Goal: Task Accomplishment & Management: Use online tool/utility

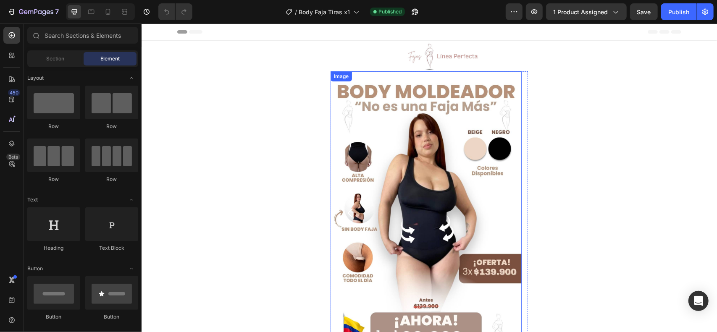
drag, startPoint x: 435, startPoint y: 168, endPoint x: 398, endPoint y: 176, distance: 37.8
click at [435, 167] on img at bounding box center [425, 212] width 191 height 283
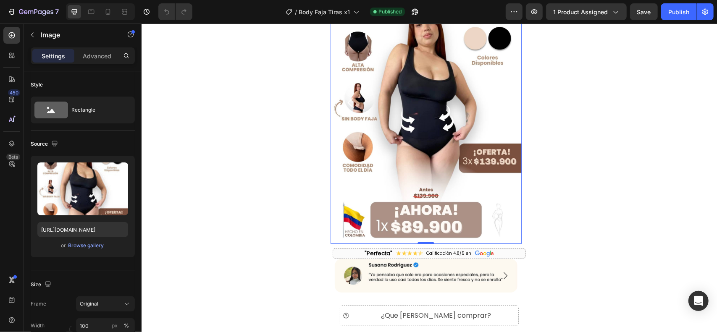
scroll to position [111, 0]
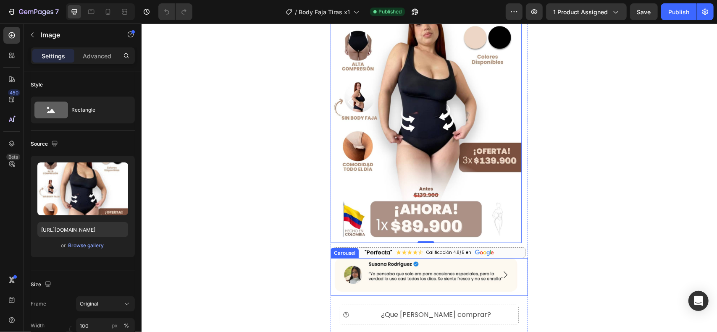
click at [335, 254] on div "Carousel" at bounding box center [344, 253] width 28 height 10
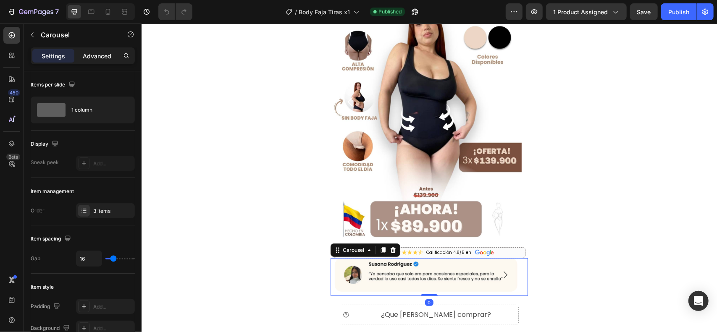
click at [98, 52] on p "Advanced" at bounding box center [97, 56] width 29 height 9
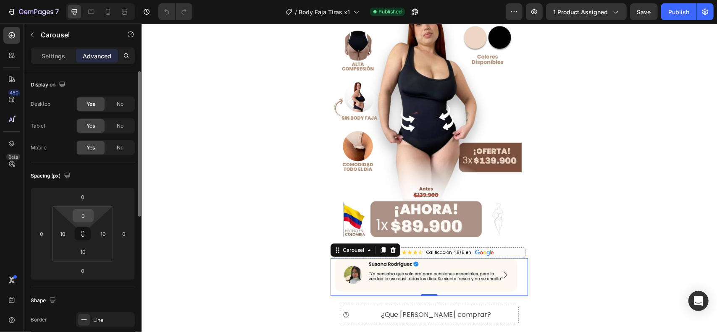
click at [82, 211] on input "0" at bounding box center [83, 216] width 17 height 13
type input "10"
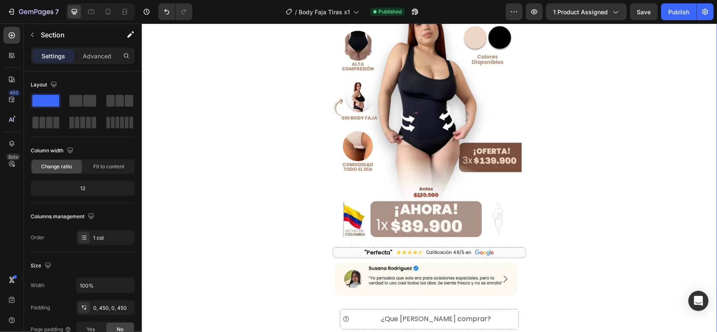
click at [112, 5] on div at bounding box center [107, 11] width 13 height 13
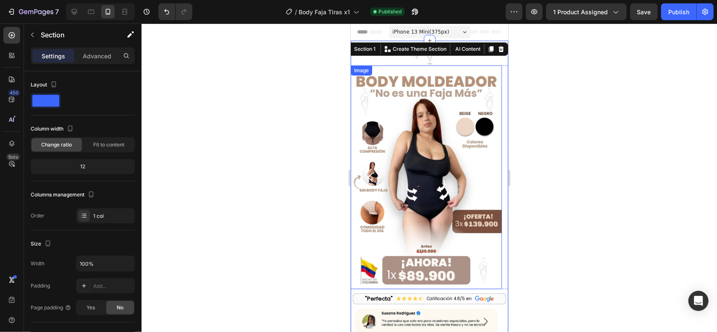
click at [416, 102] on img at bounding box center [425, 177] width 151 height 224
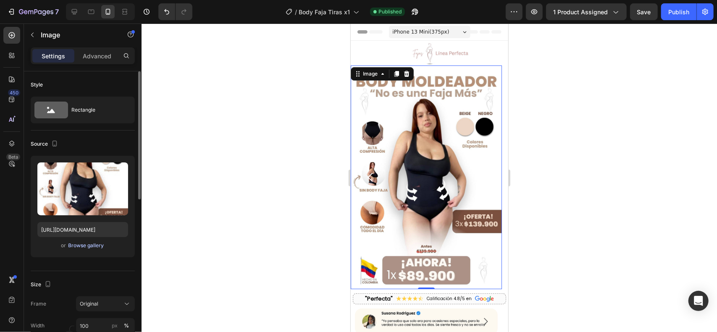
click at [79, 249] on div "Browse gallery" at bounding box center [86, 246] width 36 height 8
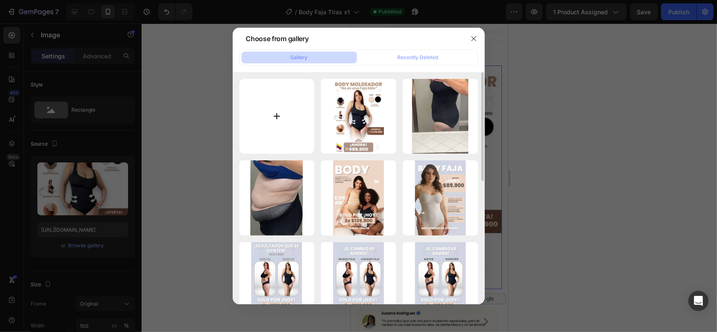
click at [252, 116] on input "file" at bounding box center [276, 116] width 75 height 75
type input "C:\fakepath\BODY FAJA.jpg"
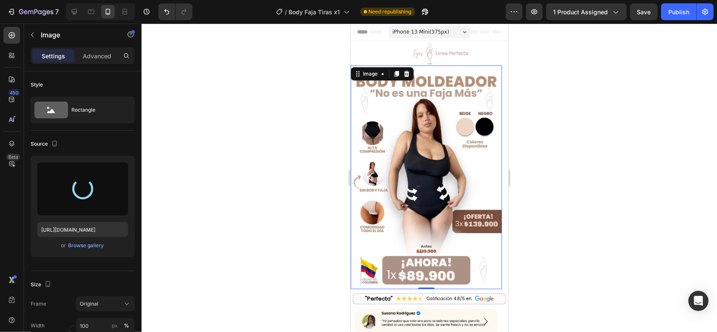
type input "[URL][DOMAIN_NAME]"
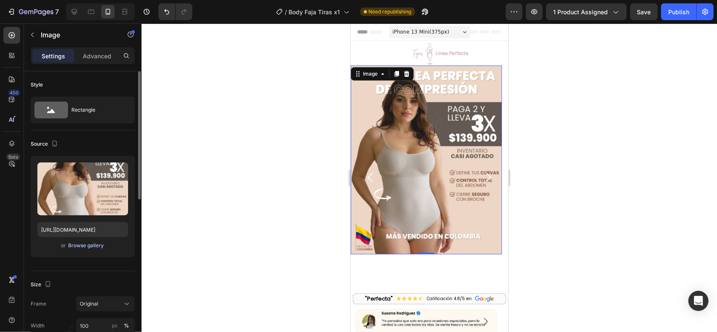
click at [92, 245] on div "Browse gallery" at bounding box center [86, 246] width 36 height 8
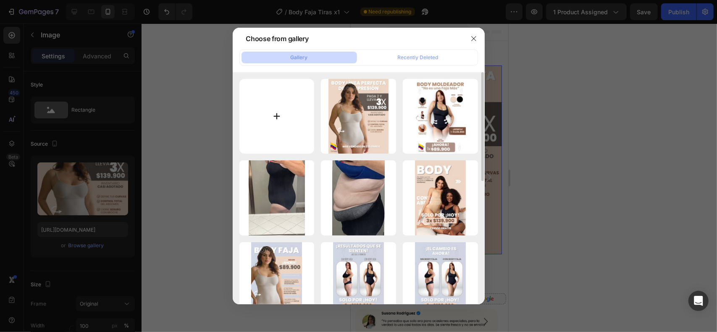
click at [274, 127] on input "file" at bounding box center [276, 116] width 75 height 75
type input "C:\fakepath\BODY FAJA (1).jpg"
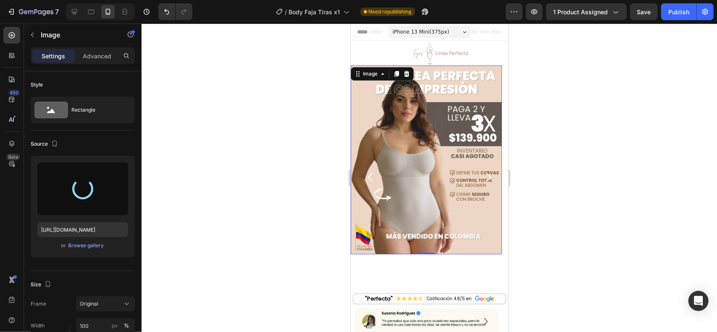
type input "[URL][DOMAIN_NAME]"
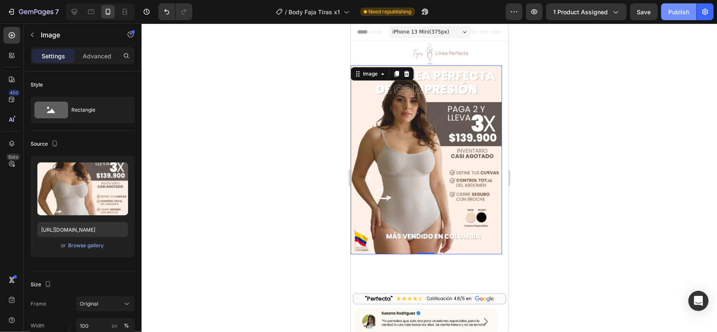
click at [682, 13] on div "Publish" at bounding box center [678, 12] width 21 height 9
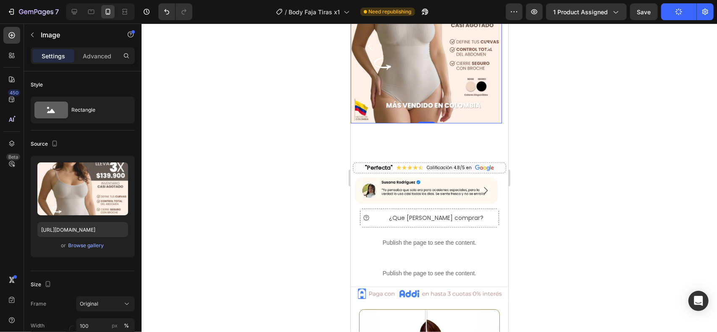
scroll to position [113, 0]
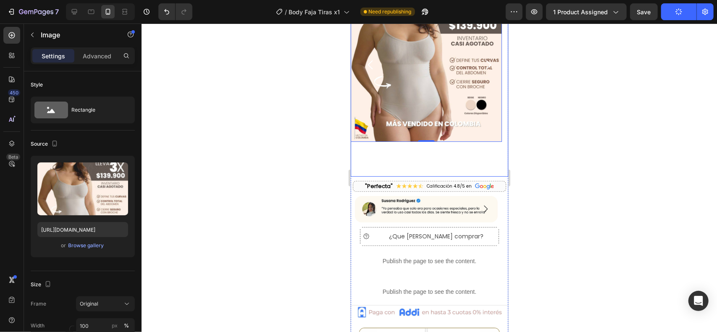
click at [438, 158] on div "Image 0" at bounding box center [425, 65] width 151 height 224
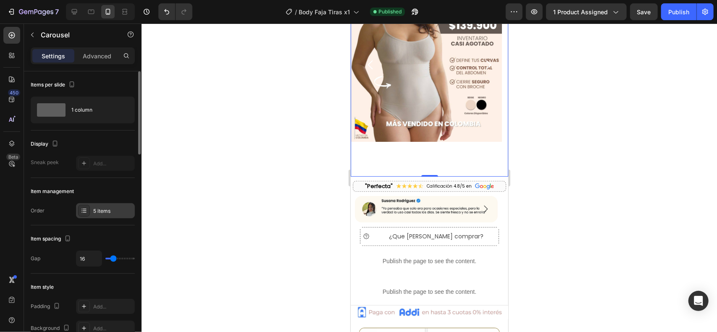
click at [84, 212] on icon at bounding box center [84, 212] width 3 height 0
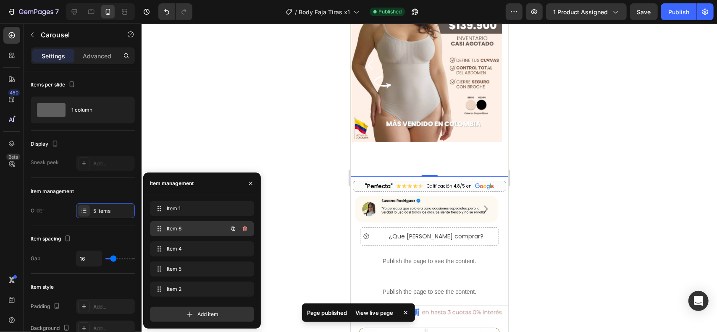
click at [192, 227] on span "Item 6" at bounding box center [190, 229] width 47 height 8
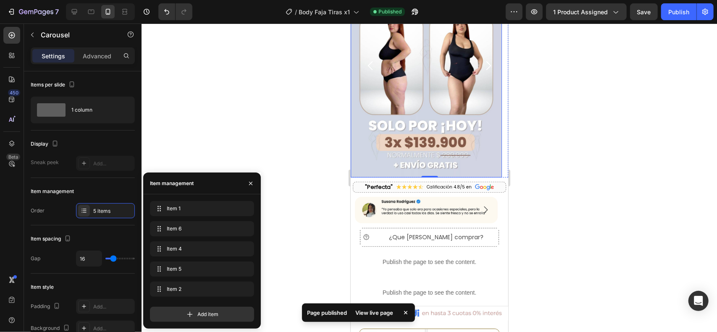
scroll to position [111, 0]
click at [426, 126] on img at bounding box center [425, 66] width 151 height 224
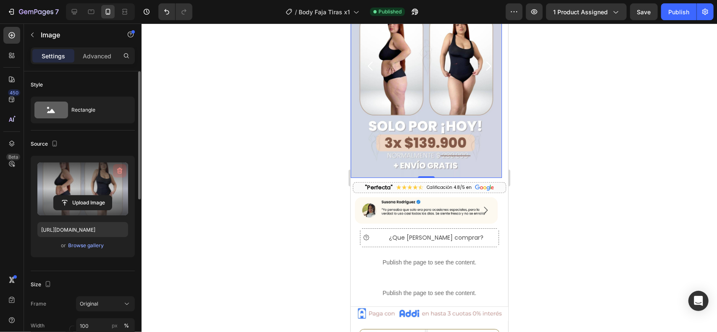
click at [120, 168] on icon "button" at bounding box center [119, 171] width 5 height 6
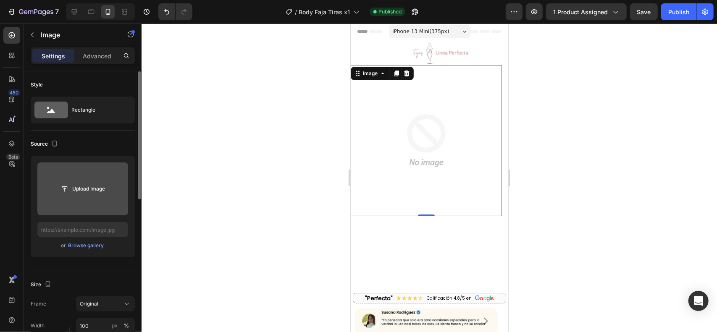
scroll to position [0, 0]
click at [481, 248] on div "Image 0" at bounding box center [425, 177] width 151 height 224
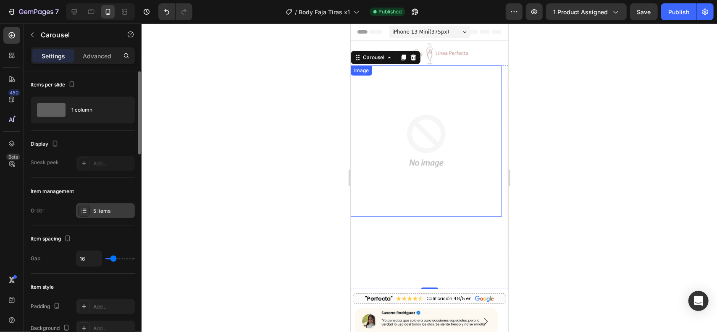
click at [82, 209] on icon at bounding box center [84, 211] width 7 height 7
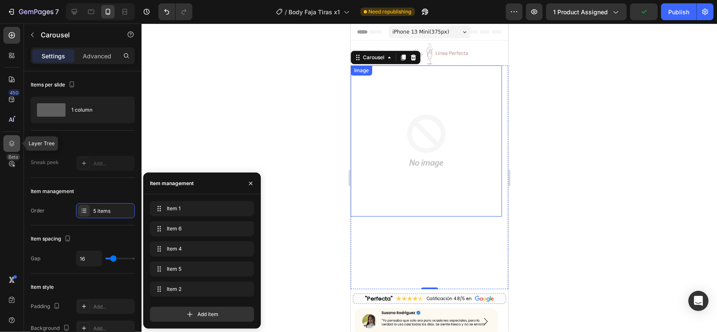
click at [14, 141] on icon at bounding box center [12, 143] width 8 height 8
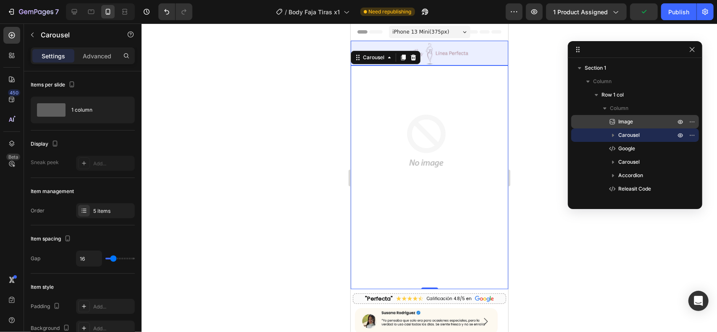
click at [636, 121] on p "Image" at bounding box center [637, 122] width 59 height 8
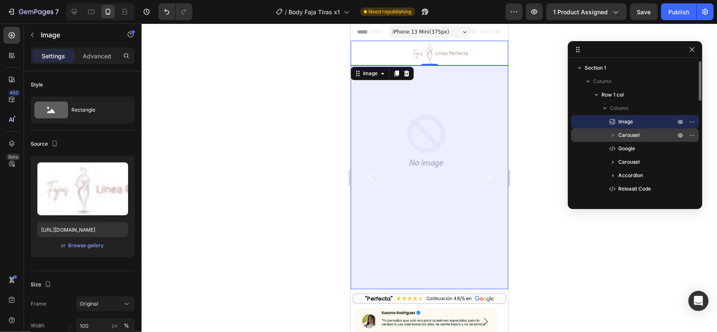
click at [614, 134] on icon "button" at bounding box center [613, 135] width 8 height 8
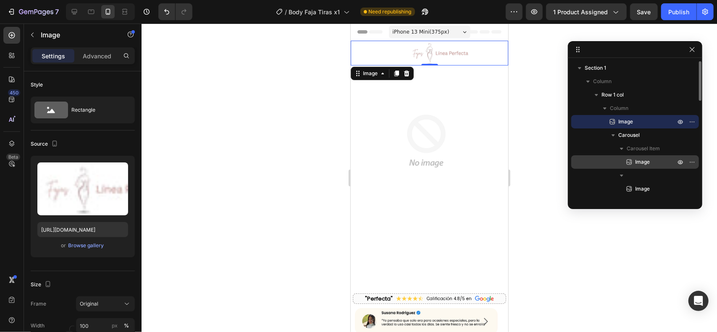
click at [640, 159] on span "Image" at bounding box center [642, 162] width 15 height 8
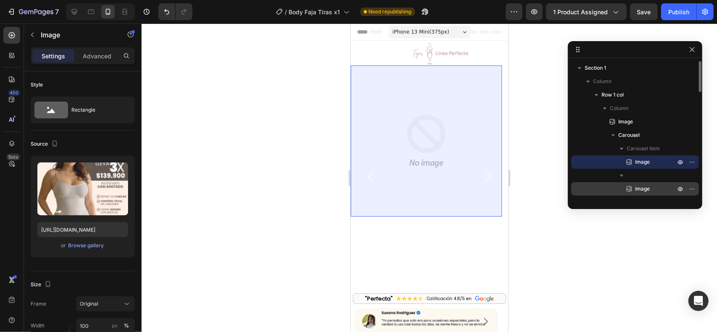
click at [650, 190] on p "Image" at bounding box center [646, 189] width 42 height 8
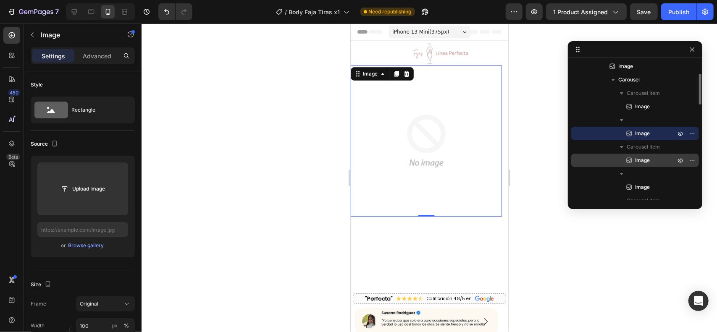
scroll to position [56, 0]
click at [651, 159] on p "Image" at bounding box center [646, 160] width 42 height 8
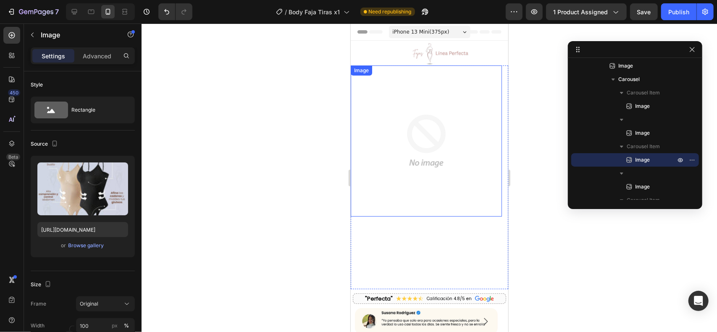
click at [117, 169] on icon "button" at bounding box center [120, 171] width 8 height 8
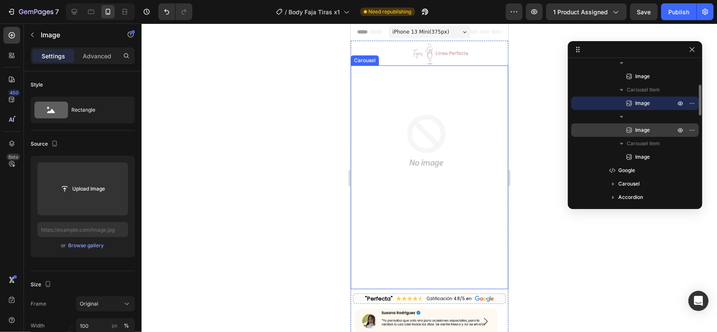
scroll to position [113, 0]
click at [650, 129] on p "Image" at bounding box center [646, 130] width 42 height 8
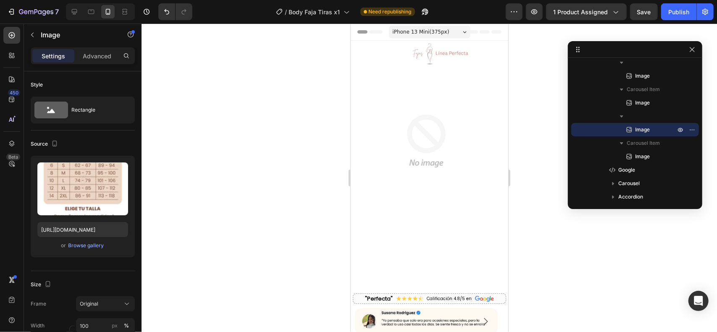
drag, startPoint x: 122, startPoint y: 170, endPoint x: 143, endPoint y: 174, distance: 21.4
click at [122, 170] on icon "button" at bounding box center [120, 171] width 8 height 8
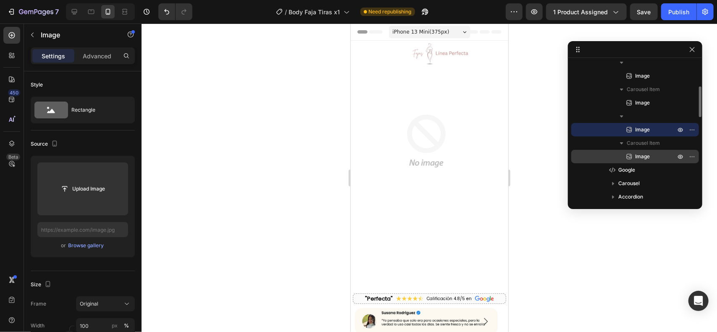
click at [637, 153] on span "Image" at bounding box center [642, 157] width 15 height 8
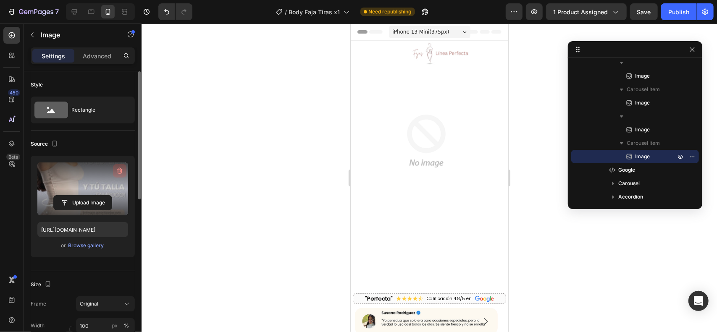
click at [118, 171] on icon "button" at bounding box center [119, 171] width 5 height 6
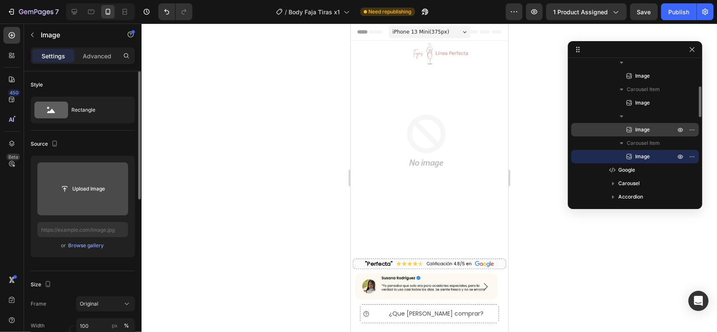
click at [647, 131] on span "Image" at bounding box center [642, 130] width 15 height 8
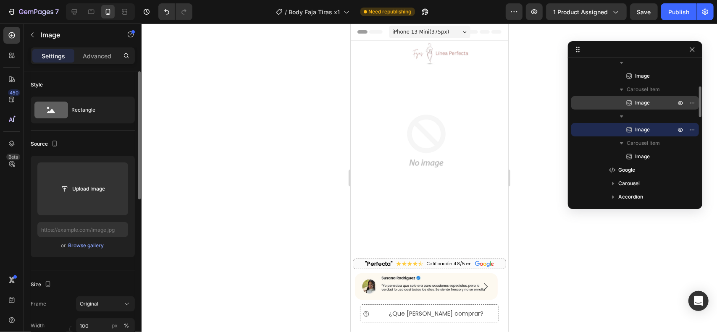
click at [647, 100] on span "Image" at bounding box center [642, 103] width 15 height 8
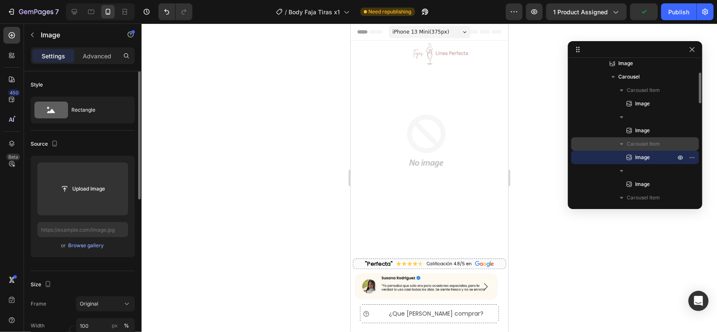
scroll to position [57, 0]
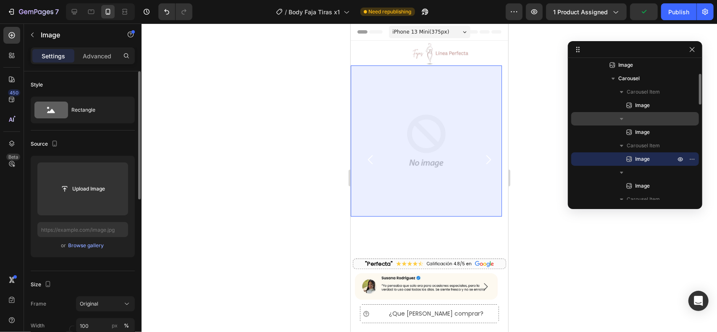
click at [647, 133] on span "Image" at bounding box center [642, 132] width 15 height 8
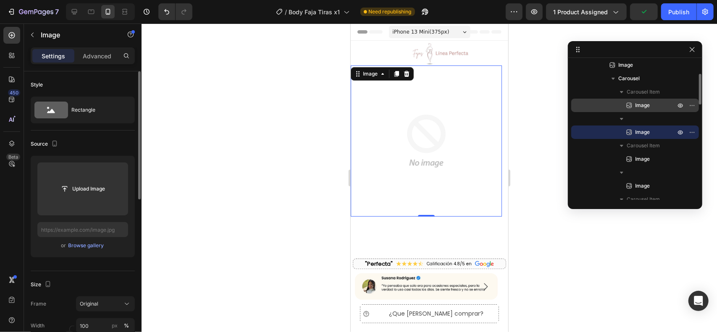
click at [648, 103] on span "Image" at bounding box center [642, 105] width 15 height 8
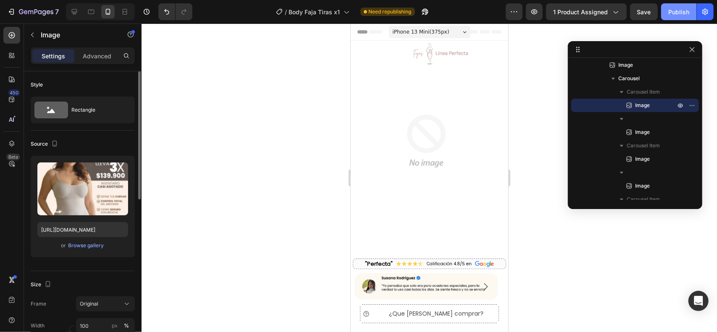
click at [679, 16] on div "Publish" at bounding box center [678, 12] width 21 height 9
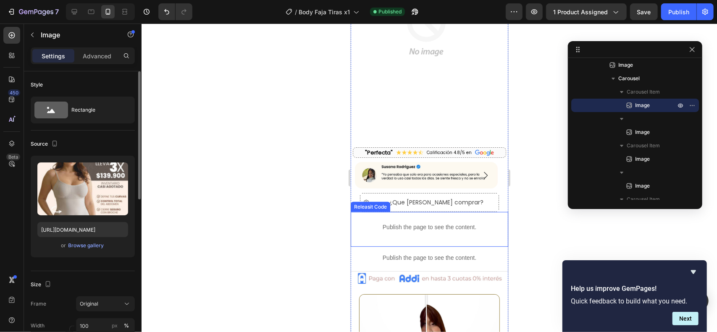
scroll to position [199, 0]
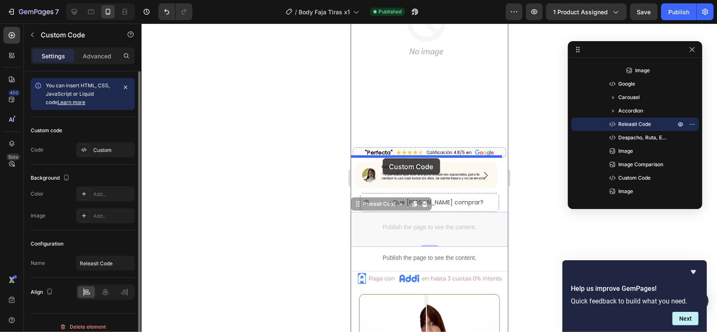
drag, startPoint x: 369, startPoint y: 205, endPoint x: 382, endPoint y: 158, distance: 49.2
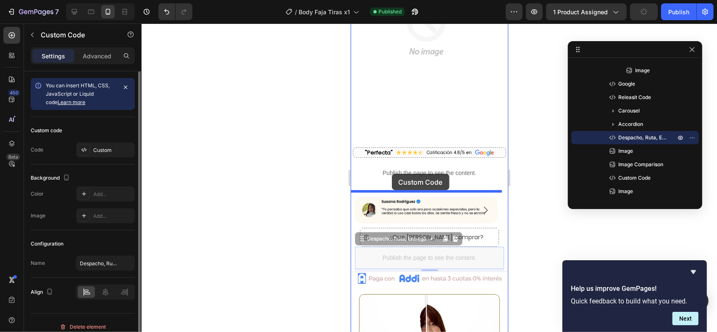
drag, startPoint x: 368, startPoint y: 236, endPoint x: 392, endPoint y: 174, distance: 66.9
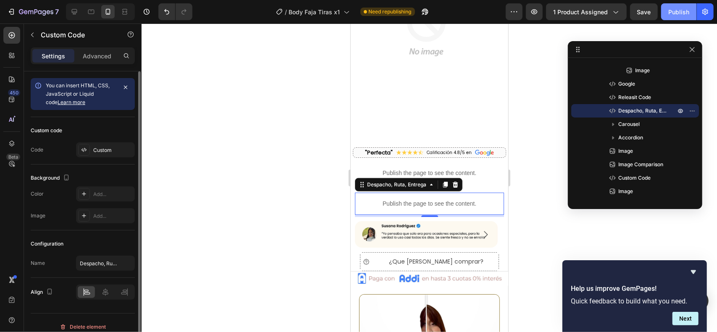
click at [677, 12] on div "Publish" at bounding box center [678, 12] width 21 height 9
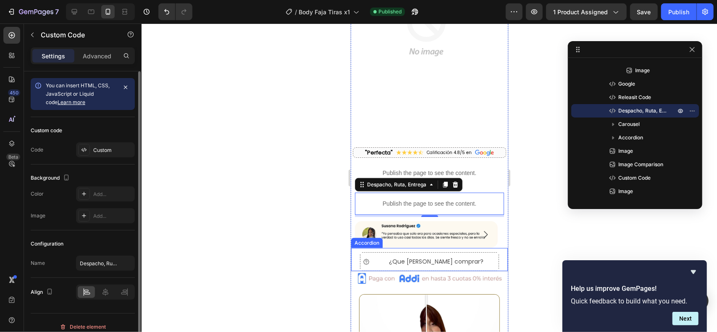
click at [367, 241] on div "Accordion" at bounding box center [366, 243] width 28 height 8
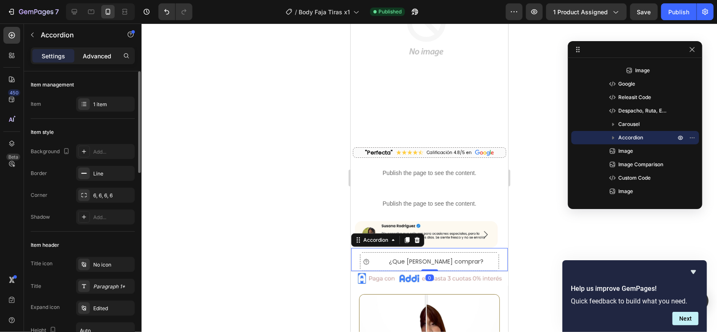
click at [96, 54] on p "Advanced" at bounding box center [97, 56] width 29 height 9
type input "100%"
type input "100"
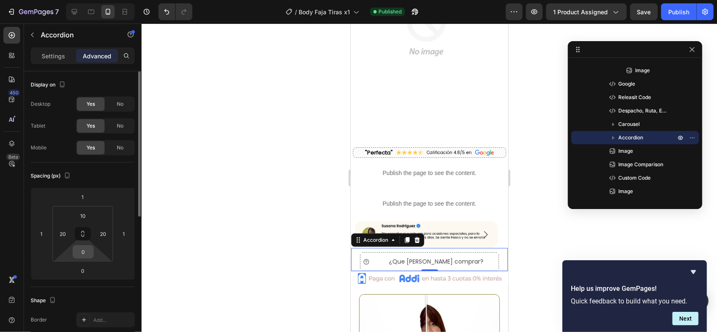
click at [84, 250] on input "0" at bounding box center [83, 252] width 17 height 13
type input "10"
click at [674, 17] on button "Publish" at bounding box center [678, 11] width 35 height 17
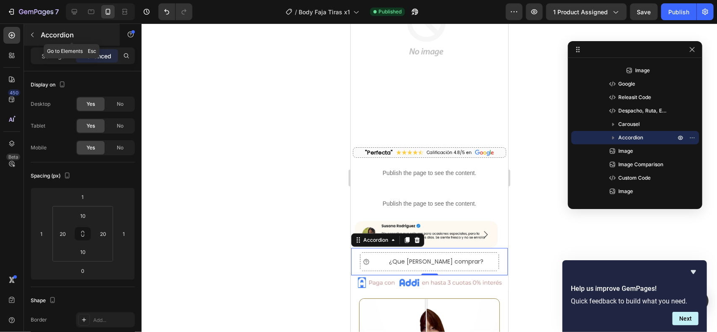
click at [34, 32] on icon "button" at bounding box center [32, 35] width 7 height 7
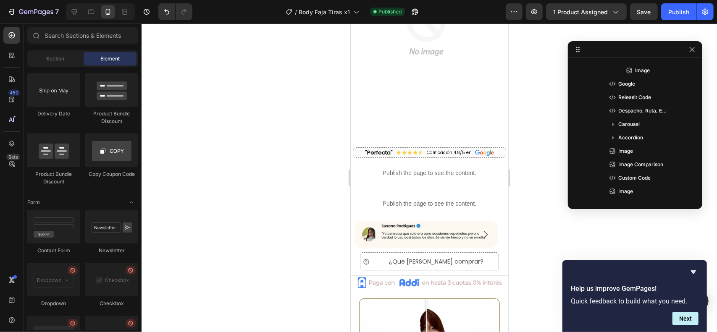
scroll to position [2283, 0]
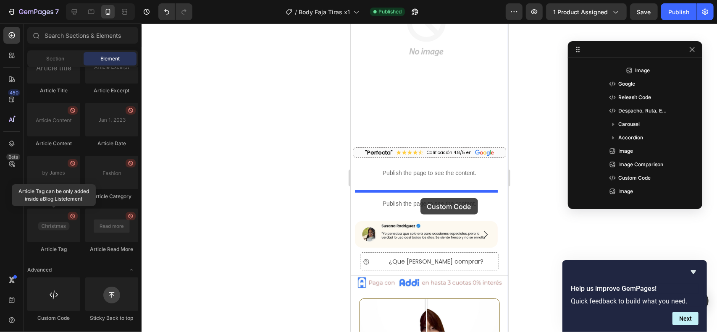
drag, startPoint x: 405, startPoint y: 324, endPoint x: 420, endPoint y: 198, distance: 127.4
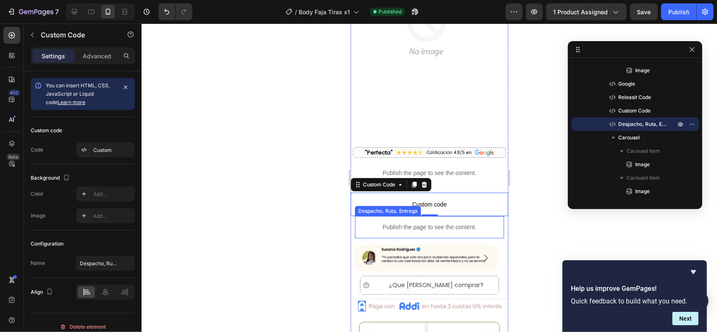
click at [413, 225] on p "Publish the page to see the content." at bounding box center [429, 227] width 149 height 9
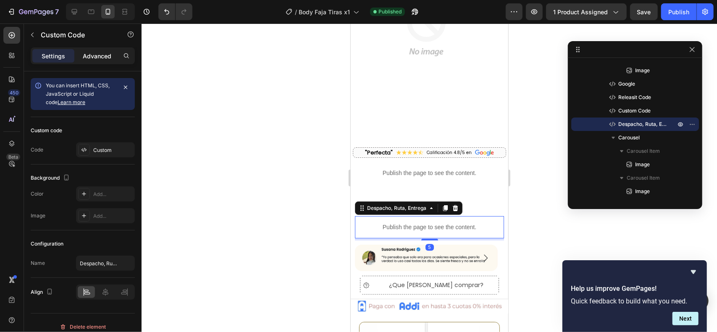
click at [97, 55] on p "Advanced" at bounding box center [97, 56] width 29 height 9
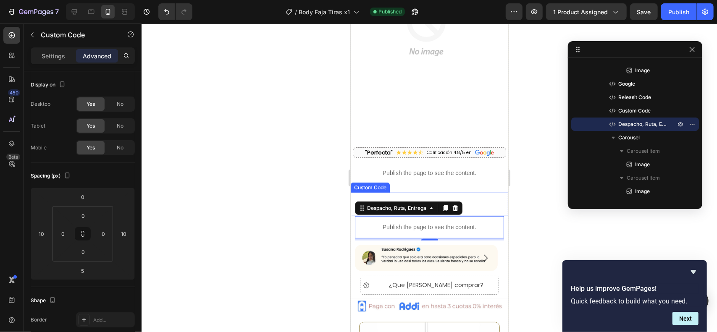
click at [429, 195] on p "Custom code" at bounding box center [429, 204] width 158 height 24
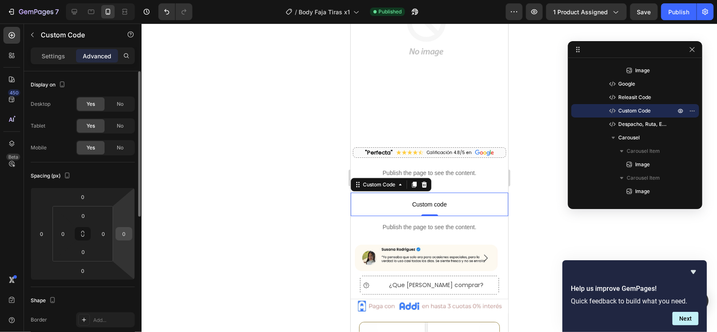
click at [122, 235] on input "0" at bounding box center [124, 234] width 13 height 13
type input "10"
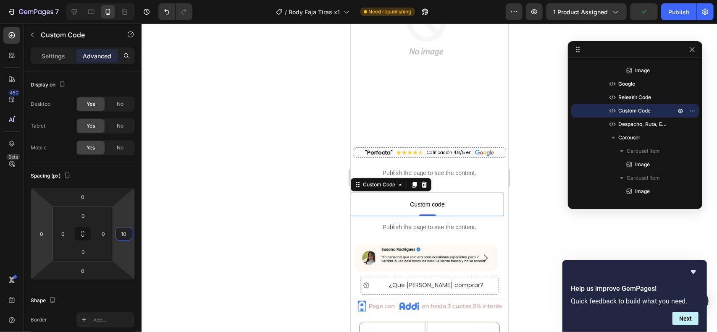
drag, startPoint x: 41, startPoint y: 237, endPoint x: 45, endPoint y: 244, distance: 7.1
click at [41, 237] on input "0" at bounding box center [41, 234] width 13 height 13
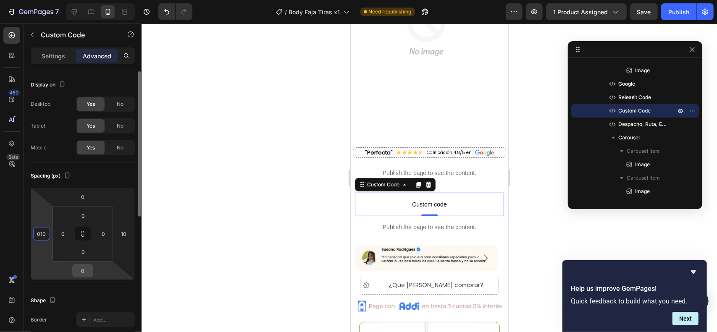
type input "10"
click at [82, 270] on input "0" at bounding box center [82, 271] width 17 height 13
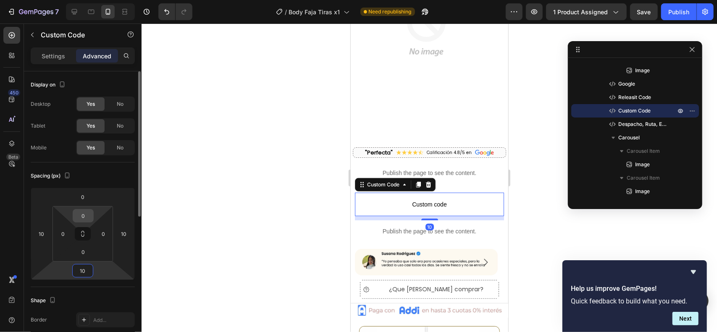
type input "10"
click at [82, 215] on input "0" at bounding box center [83, 216] width 17 height 13
type input "10"
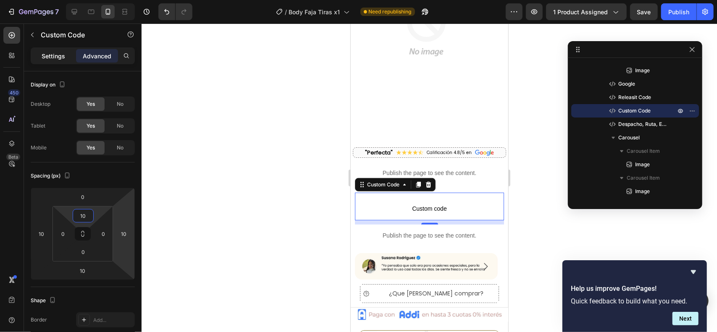
click at [62, 60] on div "Settings" at bounding box center [53, 55] width 42 height 13
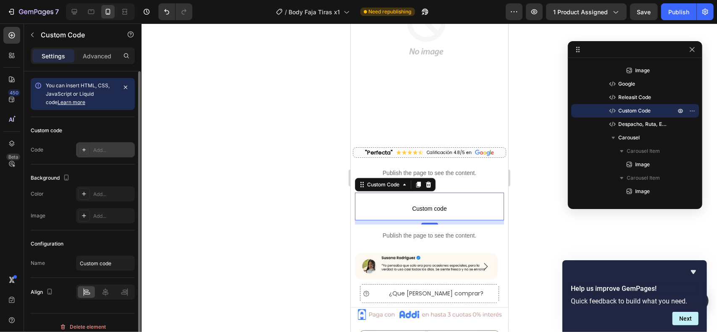
click at [91, 146] on div "Add..." at bounding box center [105, 149] width 59 height 15
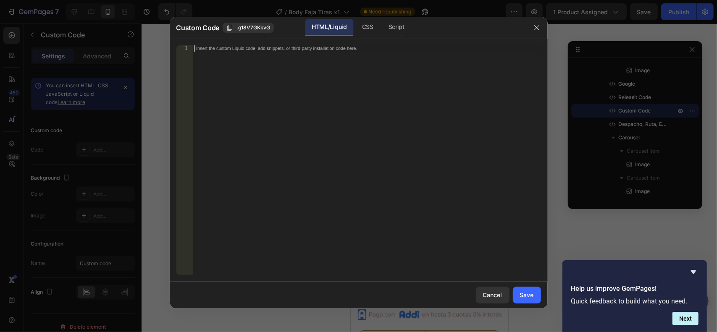
click at [291, 126] on div "Insert the custom Liquid code, add snippets, or third-party installation code h…" at bounding box center [367, 166] width 348 height 242
paste textarea "</style>"
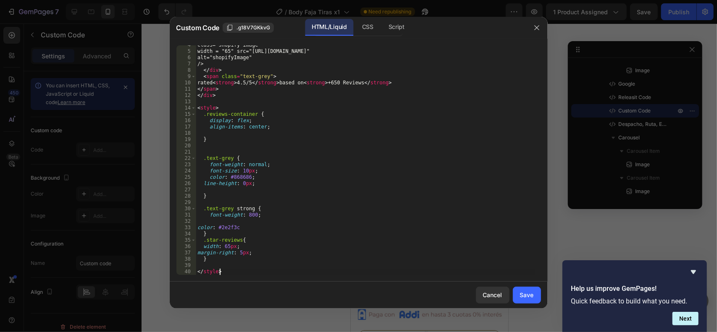
scroll to position [22, 0]
click at [328, 81] on div "class = "shopify-image" width = "65" src = "[URL][DOMAIN_NAME]" alt = "shopifyI…" at bounding box center [365, 163] width 339 height 242
click at [328, 81] on div "class = "shopify-image" width = "65" src = "[URL][DOMAIN_NAME]" alt = "shopifyI…" at bounding box center [365, 160] width 339 height 230
click at [328, 81] on div "class = "shopify-image" width = "65" src = "[URL][DOMAIN_NAME]" alt = "shopifyI…" at bounding box center [365, 163] width 339 height 242
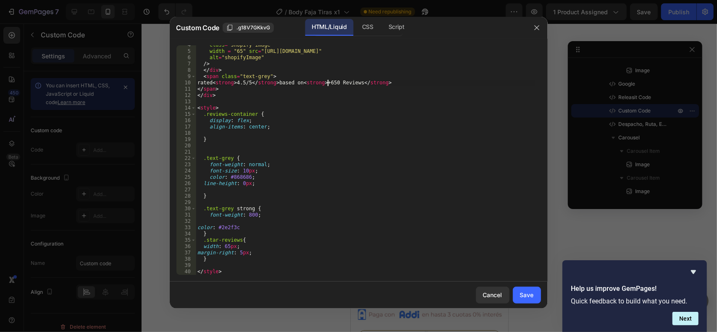
click at [328, 81] on div "class = "shopify-image" width = "65" src = "[URL][DOMAIN_NAME]" alt = "shopifyI…" at bounding box center [365, 163] width 339 height 242
click at [242, 84] on div "class = "shopify-image" width = "65" src = "[URL][DOMAIN_NAME]" alt = "shopifyI…" at bounding box center [365, 163] width 339 height 242
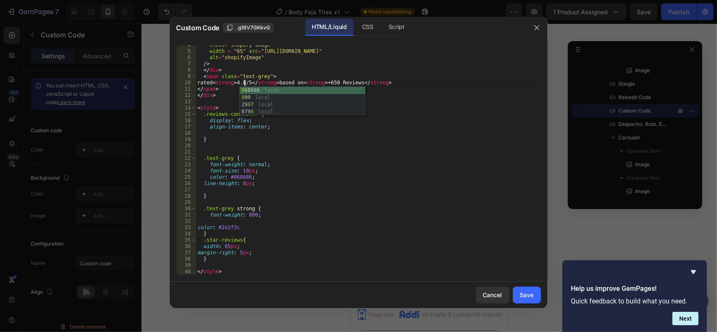
scroll to position [0, 3]
click at [290, 79] on div "class = "shopify-image" width = "65" src = "[URL][DOMAIN_NAME]" alt = "shopifyI…" at bounding box center [365, 163] width 339 height 242
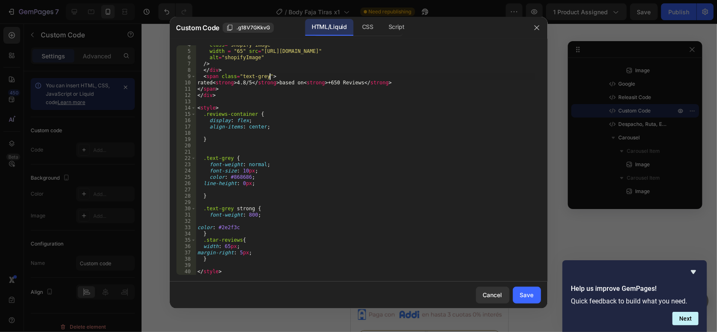
click at [291, 83] on div "class = "shopify-image" width = "65" src = "[URL][DOMAIN_NAME]" alt = "shopifyI…" at bounding box center [365, 163] width 339 height 242
drag, startPoint x: 291, startPoint y: 83, endPoint x: 281, endPoint y: 82, distance: 10.1
click at [281, 82] on div "class = "shopify-image" width = "65" src = "[URL][DOMAIN_NAME]" alt = "shopifyI…" at bounding box center [365, 163] width 339 height 242
click at [279, 82] on div "class = "shopify-image" width = "65" src = "[URL][DOMAIN_NAME]" alt = "shopifyI…" at bounding box center [365, 163] width 339 height 242
drag, startPoint x: 278, startPoint y: 82, endPoint x: 300, endPoint y: 84, distance: 21.9
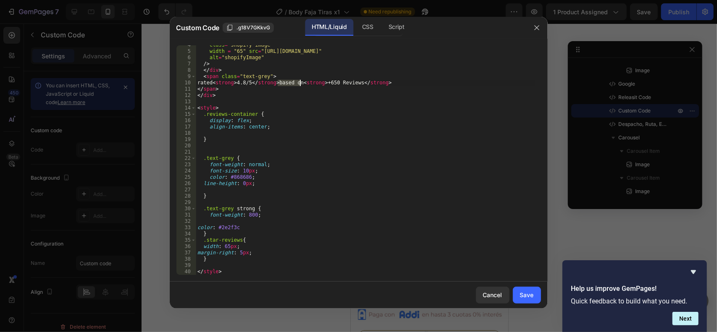
click at [300, 84] on div "class = "shopify-image" width = "65" src = "[URL][DOMAIN_NAME]" alt = "shopifyI…" at bounding box center [365, 163] width 339 height 242
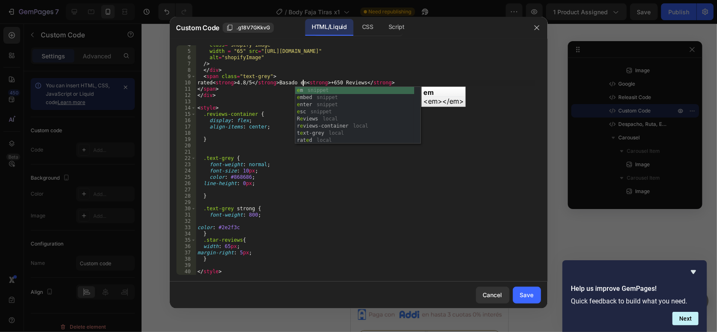
scroll to position [0, 8]
click at [356, 81] on div "class = "shopify-image" width = "65" src = "[URL][DOMAIN_NAME]" alt = "shopifyI…" at bounding box center [365, 163] width 339 height 242
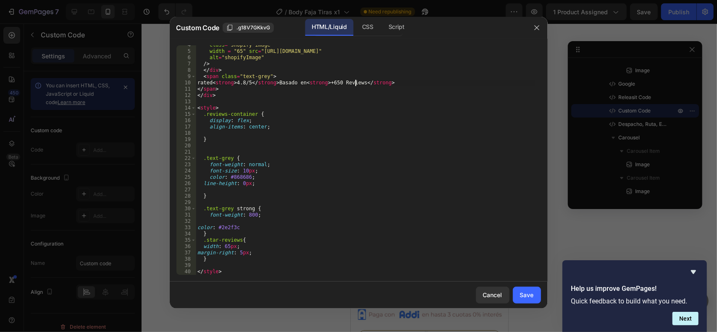
click at [356, 81] on div "class = "shopify-image" width = "65" src = "[URL][DOMAIN_NAME]" alt = "shopifyI…" at bounding box center [365, 163] width 339 height 242
click at [337, 83] on div "class = "shopify-image" width = "65" src = "[URL][DOMAIN_NAME]" alt = "shopifyI…" at bounding box center [365, 163] width 339 height 242
type textarea "rated <strong>4.8/5</strong> Basado en <strong>+7.950 Reseñas</strong>"
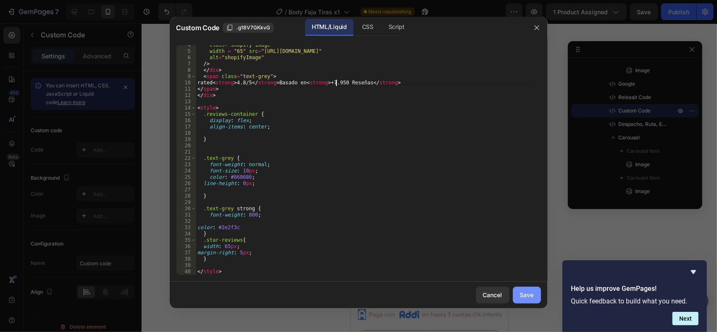
click at [522, 300] on div "Save" at bounding box center [527, 295] width 14 height 9
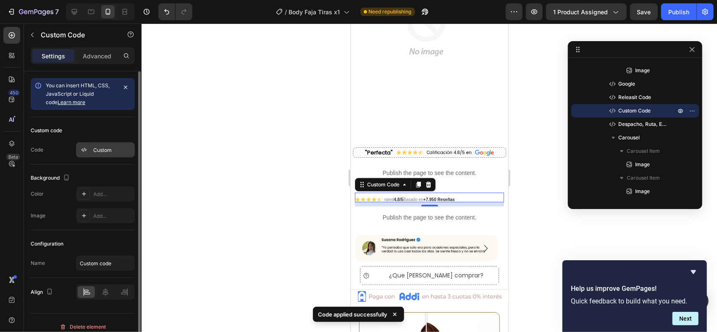
click at [103, 150] on div "Custom" at bounding box center [112, 151] width 39 height 8
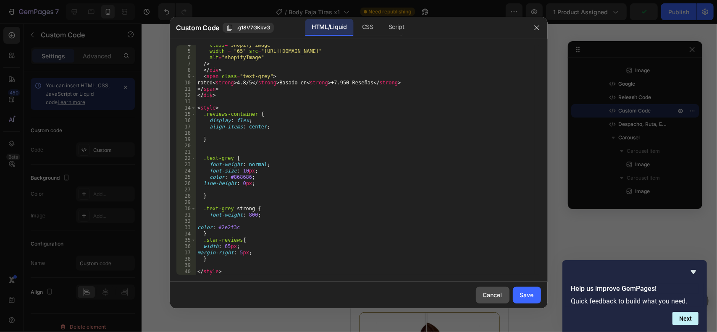
click at [484, 294] on div "Cancel" at bounding box center [492, 295] width 19 height 9
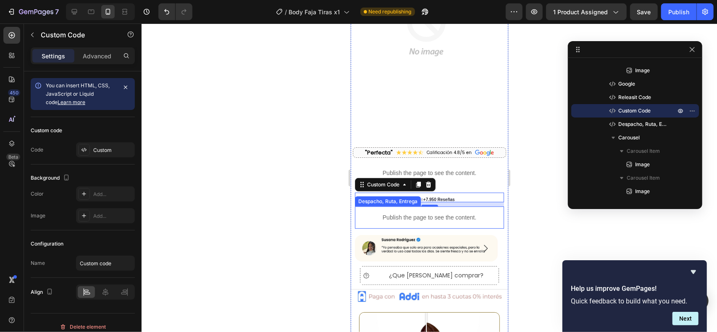
click at [455, 223] on div "Publish the page to see the content." at bounding box center [429, 217] width 149 height 22
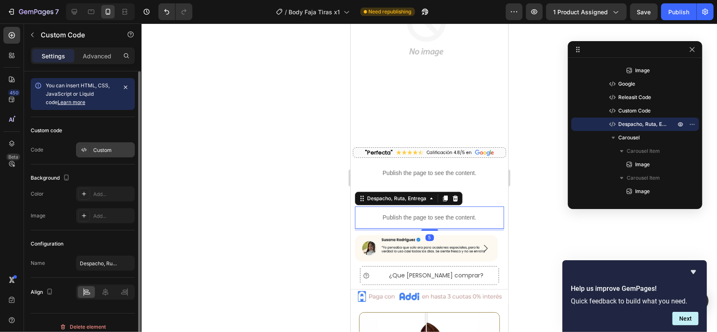
click at [92, 151] on div "Custom" at bounding box center [105, 149] width 59 height 15
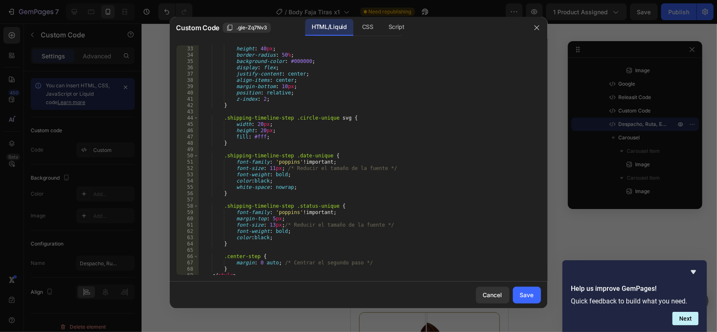
scroll to position [201, 0]
type textarea "font-family: 'poppins' !important;"
drag, startPoint x: 331, startPoint y: 163, endPoint x: 233, endPoint y: 163, distance: 98.3
click at [233, 163] on div "width : 40 px ; height : 40 px ; border-radius : 50 % ; background-color : #000…" at bounding box center [366, 160] width 336 height 242
click at [532, 32] on button "button" at bounding box center [536, 27] width 13 height 13
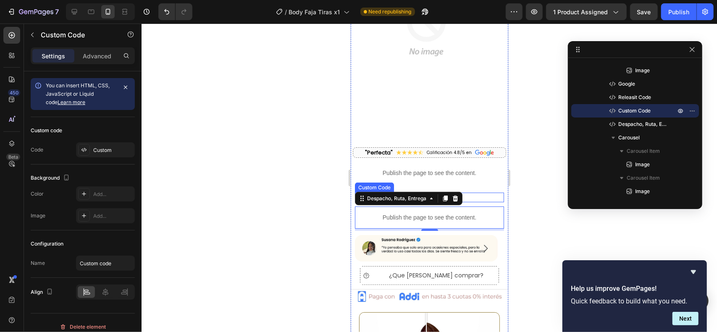
click at [476, 197] on div "rated 4.8/5 Basado en +7.950 Reseñas" at bounding box center [429, 199] width 149 height 5
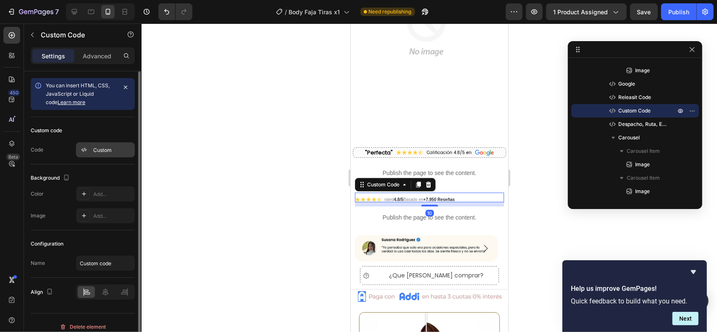
click at [101, 149] on div "Custom" at bounding box center [112, 151] width 39 height 8
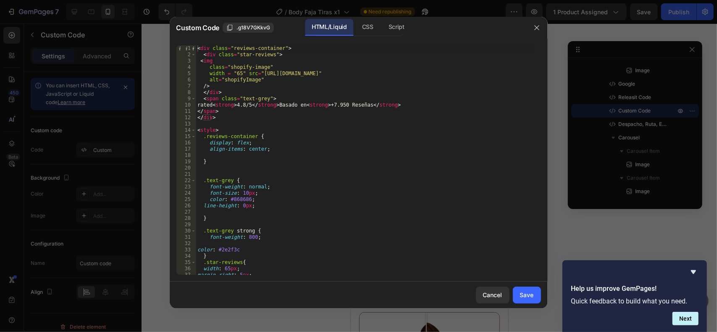
type textarea ".text-grey {"
click at [248, 179] on div "< div class = "reviews-container" > < div class = "star-reviews" > < img class …" at bounding box center [365, 166] width 339 height 242
paste textarea "font-family: 'poppins' !important;"
click at [212, 186] on div "< div class = "reviews-container" > < div class = "star-reviews" > < img class …" at bounding box center [365, 166] width 339 height 242
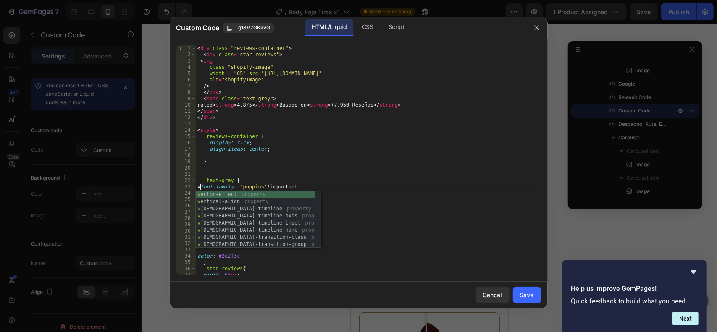
scroll to position [0, 0]
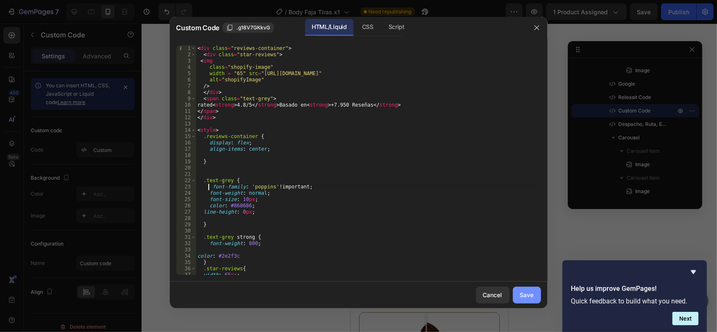
type textarea "font-family: 'poppins' !important;"
click at [530, 297] on div "Save" at bounding box center [527, 295] width 14 height 9
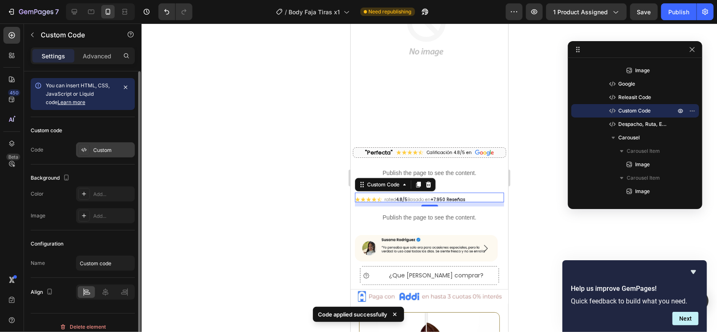
click at [105, 149] on div "Custom" at bounding box center [112, 151] width 39 height 8
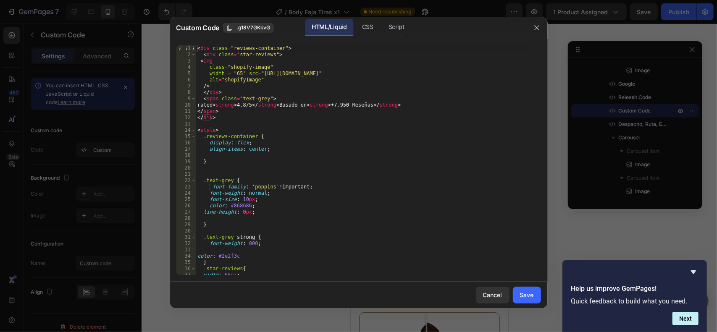
click at [203, 104] on div "< div class = "reviews-container" > < div class = "star-reviews" > < img class …" at bounding box center [365, 166] width 339 height 242
click at [364, 105] on div "< div class = "reviews-container" > < div class = "star-reviews" > < img class …" at bounding box center [365, 166] width 339 height 242
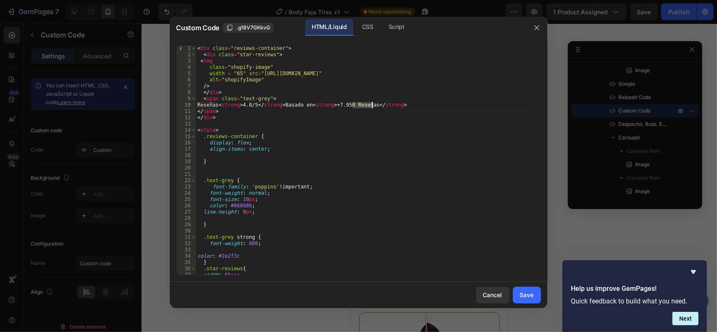
click at [364, 105] on div "< div class = "reviews-container" > < div class = "star-reviews" > < img class …" at bounding box center [365, 166] width 339 height 242
type textarea "Reseñas <strong>4.8/5</strong> Basado en <strong>+7.950 Opiniones</strong>"
click at [524, 297] on div "Save" at bounding box center [527, 295] width 14 height 9
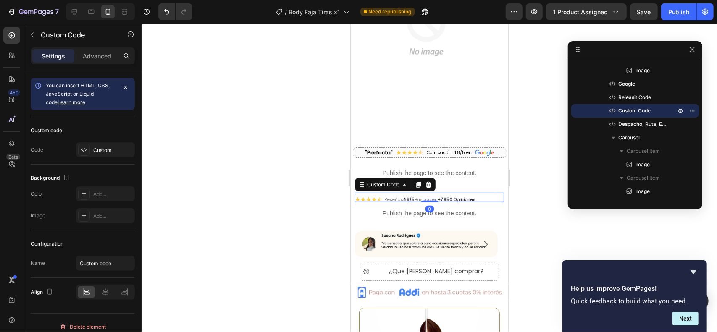
drag, startPoint x: 433, startPoint y: 204, endPoint x: 439, endPoint y: 197, distance: 9.5
click at [439, 197] on div "Reseñas 4.8/5 Basado en +7.950 Opiniones Custom Code 0" at bounding box center [429, 197] width 149 height 10
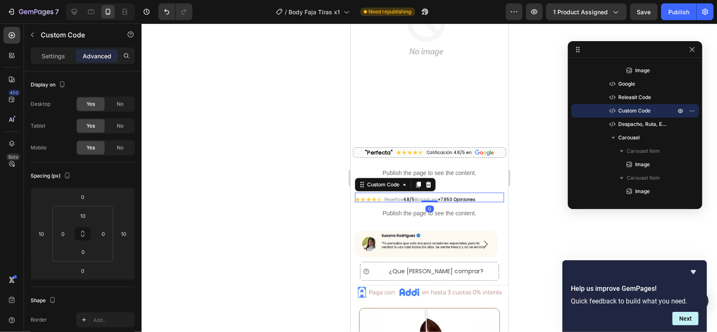
click at [674, 22] on div "7 Version history / Body Faja Tiras x1 Need republishing Preview 1 product assi…" at bounding box center [358, 12] width 717 height 24
click at [675, 19] on button "Publish" at bounding box center [678, 11] width 35 height 17
click at [52, 54] on p "Settings" at bounding box center [54, 56] width 24 height 9
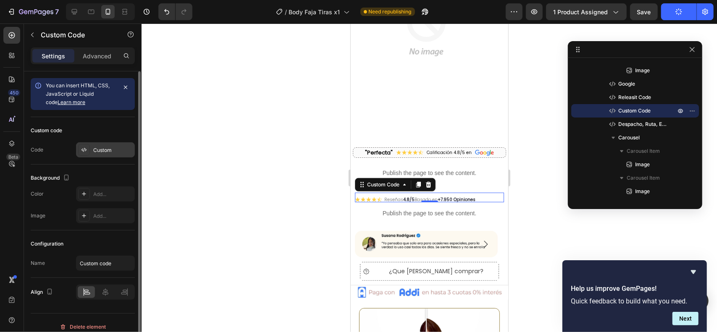
click at [104, 152] on div "Custom" at bounding box center [112, 151] width 39 height 8
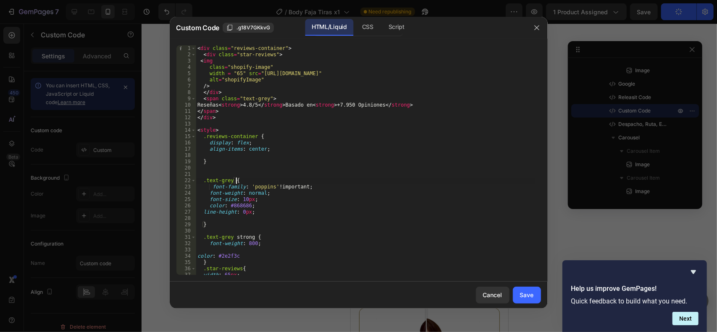
click at [347, 180] on div "< div class = "reviews-container" > < div class = "star-reviews" > < img class …" at bounding box center [365, 166] width 339 height 242
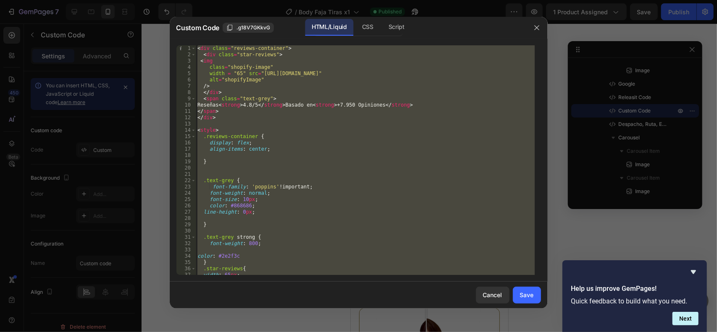
click at [280, 162] on div "< div class = "reviews-container" > < div class = "star-reviews" > < img class …" at bounding box center [365, 160] width 339 height 230
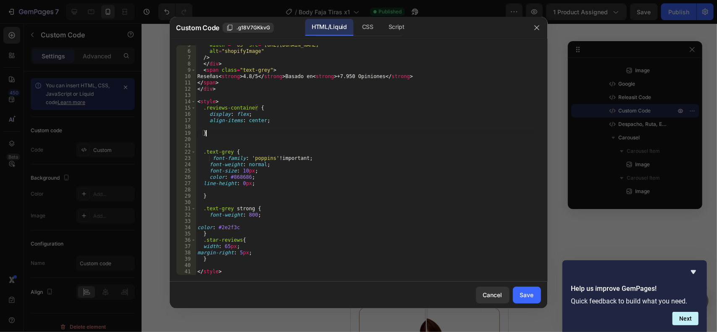
scroll to position [29, 0]
click at [243, 172] on div "width = "65" src = "[URL][DOMAIN_NAME]" alt = "shopifyImage" /> </ div > < span…" at bounding box center [365, 163] width 339 height 242
type textarea "font-size: 12px;"
click at [526, 294] on div "Save" at bounding box center [527, 295] width 14 height 9
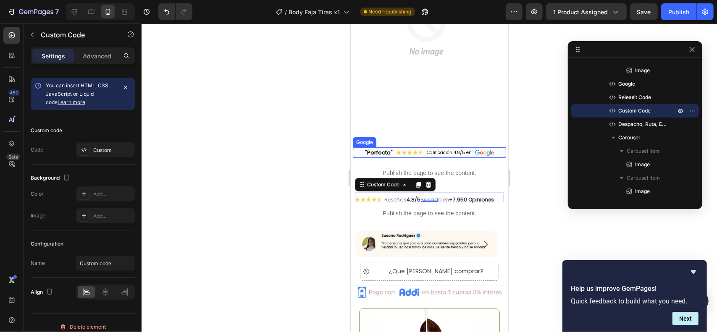
click at [435, 150] on div "Calificación 4.8/5 en" at bounding box center [448, 152] width 45 height 6
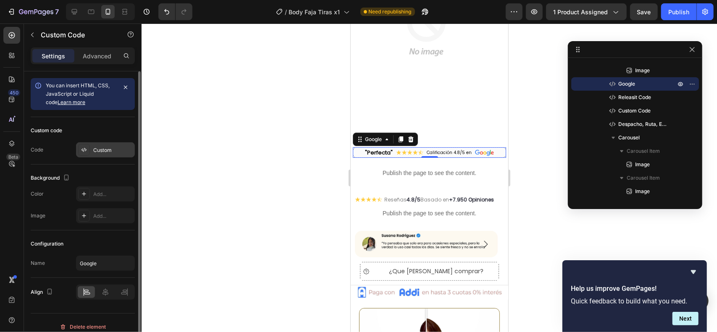
click at [108, 153] on div "Custom" at bounding box center [105, 149] width 59 height 15
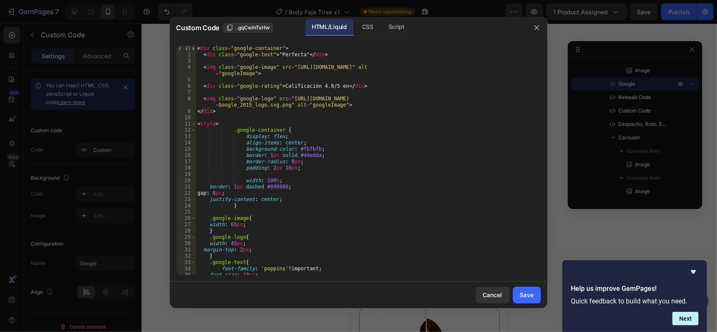
type textarea "justify-content: center;"
drag, startPoint x: 282, startPoint y: 202, endPoint x: 206, endPoint y: 200, distance: 76.1
click at [206, 200] on div "< div class = "google-container" > < div class = "google-text" > "Perfecta" </ …" at bounding box center [365, 166] width 339 height 242
click at [502, 296] on div "Cancel" at bounding box center [492, 295] width 19 height 9
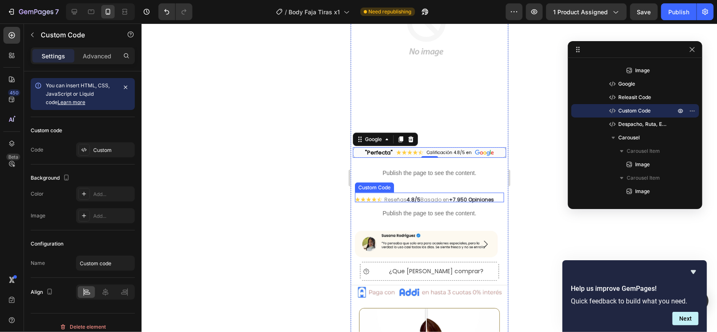
click at [460, 199] on strong "+7.950 Opiniones" at bounding box center [471, 199] width 45 height 7
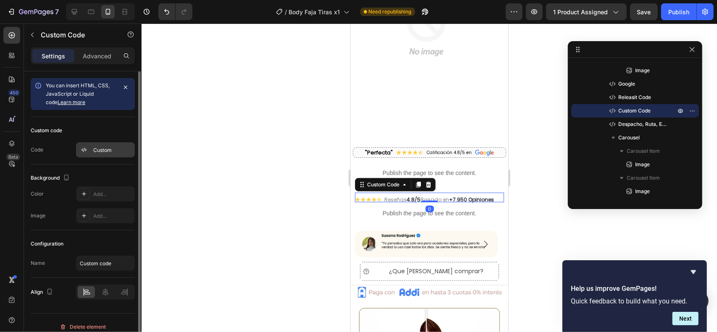
click at [109, 150] on div "Custom" at bounding box center [112, 151] width 39 height 8
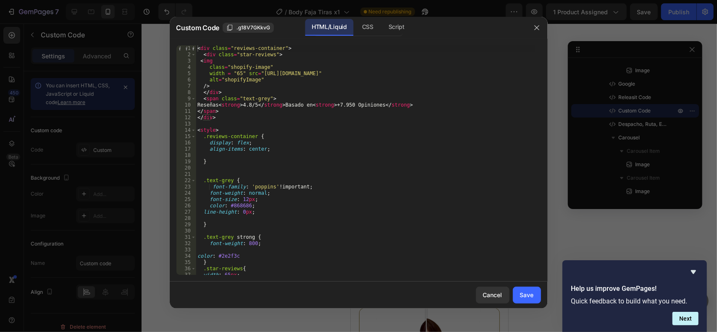
type textarea "line-height: 0px;"
click at [269, 213] on div "< div class = "reviews-container" > < div class = "star-reviews" > < img class …" at bounding box center [365, 166] width 339 height 242
paste textarea "justify-content: center;"
type textarea "justify-content: center;"
click at [534, 291] on div "Save" at bounding box center [527, 295] width 14 height 9
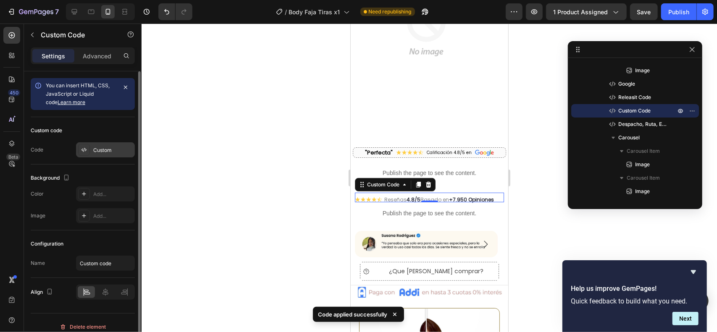
click at [102, 148] on div "Custom" at bounding box center [112, 151] width 39 height 8
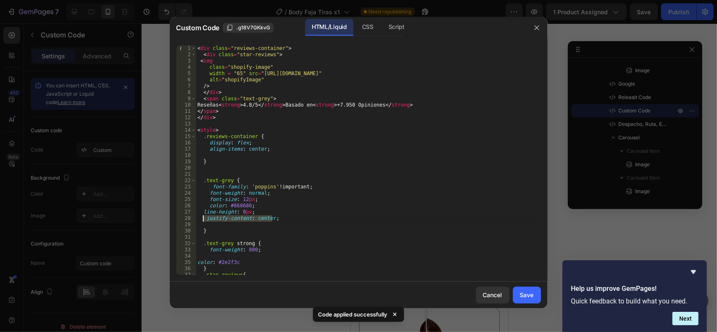
drag, startPoint x: 275, startPoint y: 217, endPoint x: 187, endPoint y: 230, distance: 89.6
click at [187, 230] on div "justify-content: center; 1 2 3 4 5 6 7 8 9 10 11 12 13 14 15 16 17 18 19 20 21 …" at bounding box center [358, 160] width 365 height 230
type textarea "}"
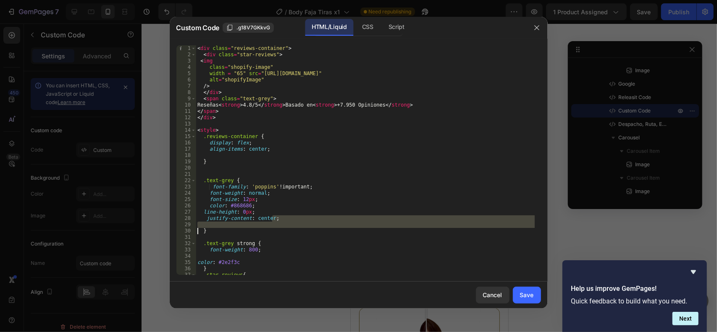
click at [249, 224] on div "< div class = "reviews-container" > < div class = "star-reviews" > < img class …" at bounding box center [365, 160] width 339 height 230
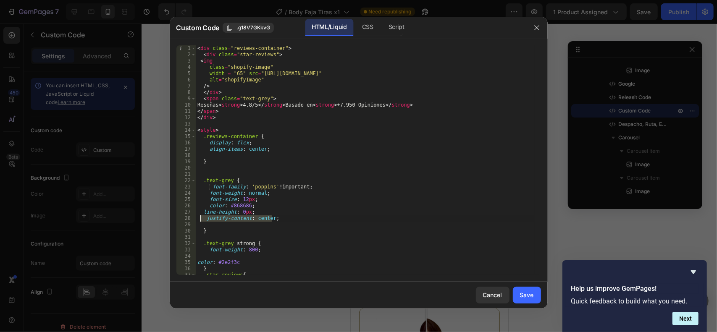
drag, startPoint x: 276, startPoint y: 219, endPoint x: 200, endPoint y: 218, distance: 76.1
click at [200, 218] on div "< div class = "reviews-container" > < div class = "star-reviews" > < img class …" at bounding box center [365, 166] width 339 height 242
type textarea "justify-content: center;"
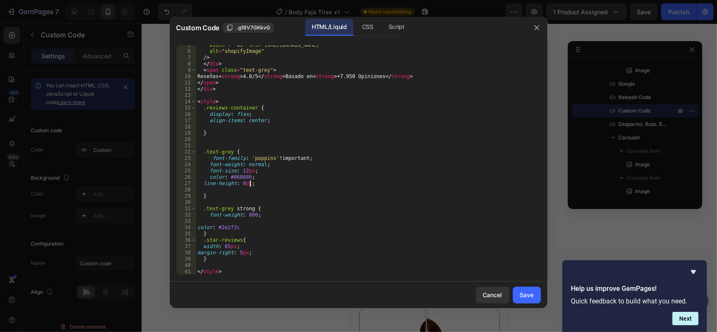
scroll to position [29, 0]
click at [254, 241] on div "width = "65" src = "[URL][DOMAIN_NAME]" alt = "shopifyImage" /> </ div > < span…" at bounding box center [365, 163] width 339 height 242
click at [273, 118] on div "width = "65" src = "[URL][DOMAIN_NAME]" alt = "shopifyImage" /> </ div > < span…" at bounding box center [365, 163] width 339 height 242
type textarea "align-items: center;"
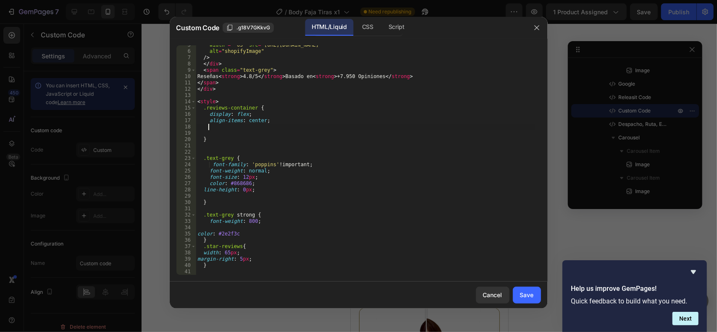
paste textarea "justify-content: center;"
type textarea "justify-content: center;"
click at [521, 293] on div "Save" at bounding box center [527, 295] width 14 height 9
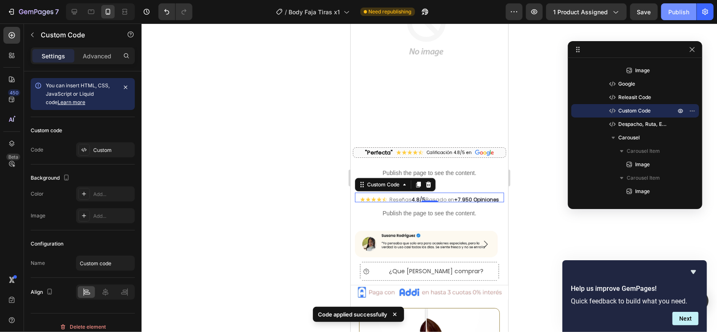
click at [678, 10] on div "Publish" at bounding box center [678, 12] width 21 height 9
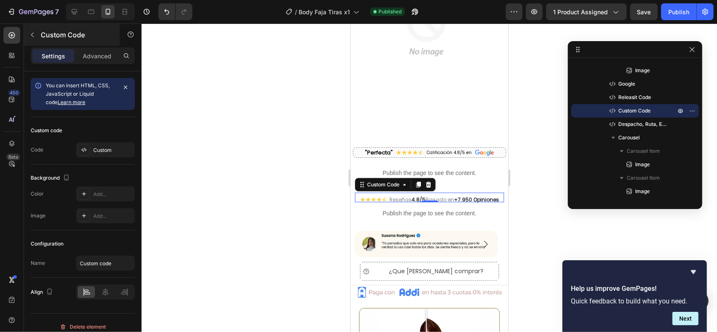
click at [102, 44] on div "Custom Code" at bounding box center [72, 35] width 96 height 22
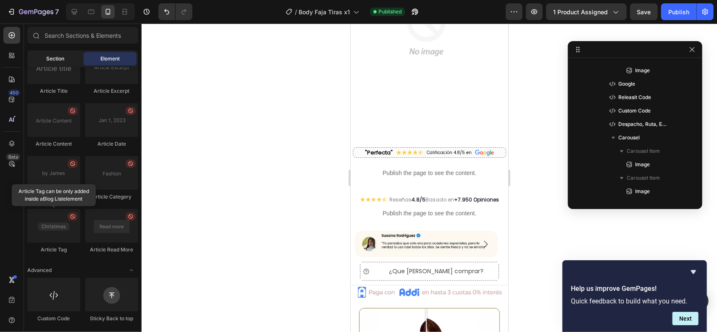
click at [66, 59] on div "Section" at bounding box center [55, 58] width 53 height 13
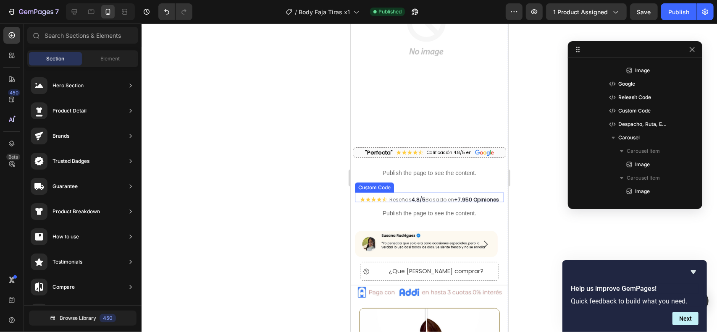
click at [442, 200] on span "Reseñas 4.8/5 Basado en +7.950 Opiniones" at bounding box center [444, 200] width 110 height 0
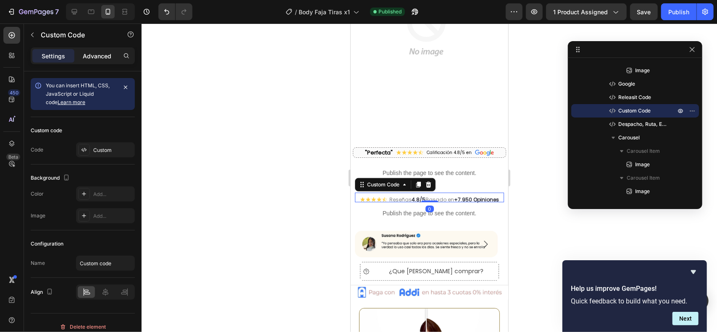
click at [99, 58] on p "Advanced" at bounding box center [97, 56] width 29 height 9
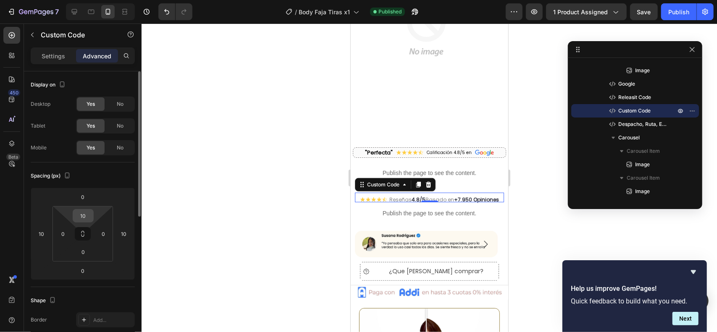
click at [86, 212] on input "10" at bounding box center [83, 216] width 17 height 13
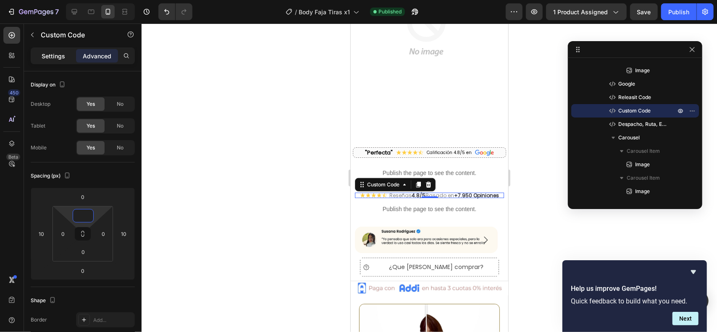
type input "0"
click at [43, 48] on div "Settings Advanced" at bounding box center [83, 55] width 104 height 17
click at [52, 52] on p "Settings" at bounding box center [54, 56] width 24 height 9
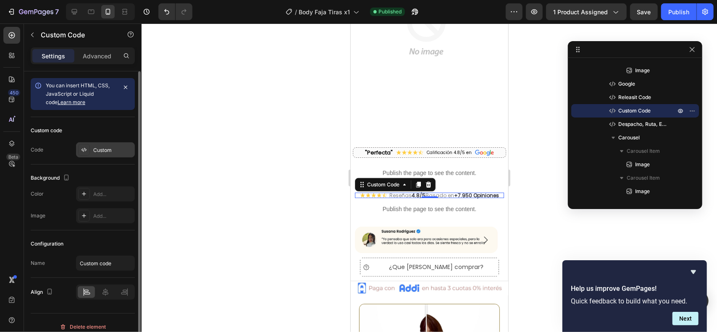
click at [100, 154] on div "Custom" at bounding box center [105, 149] width 59 height 15
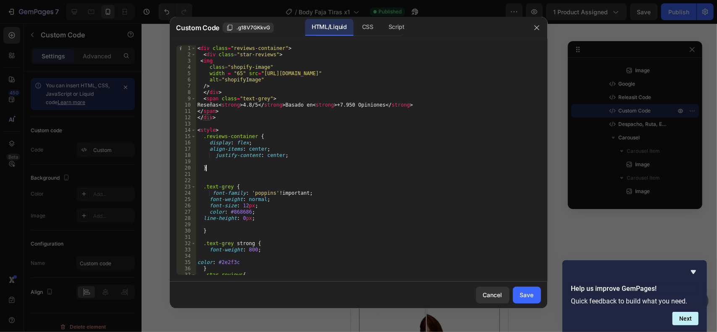
click at [360, 166] on div "< div class = "reviews-container" > < div class = "star-reviews" > < img class …" at bounding box center [365, 166] width 339 height 242
type textarea "</style>"
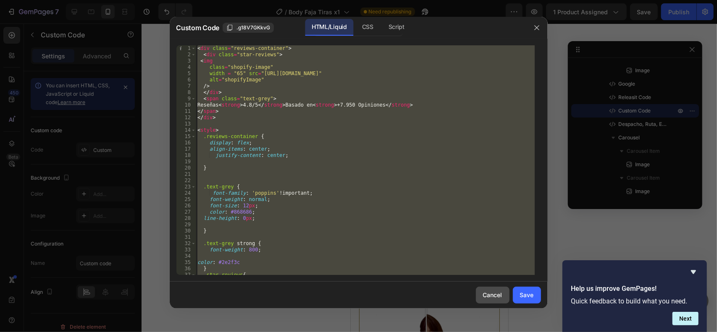
click at [487, 298] on div "Cancel" at bounding box center [492, 295] width 19 height 9
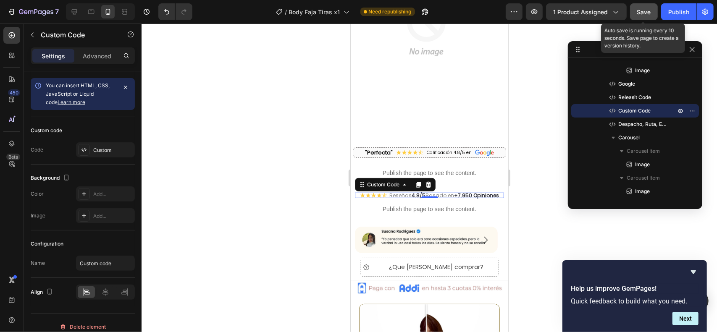
click at [672, 11] on div "Publish" at bounding box center [678, 12] width 21 height 9
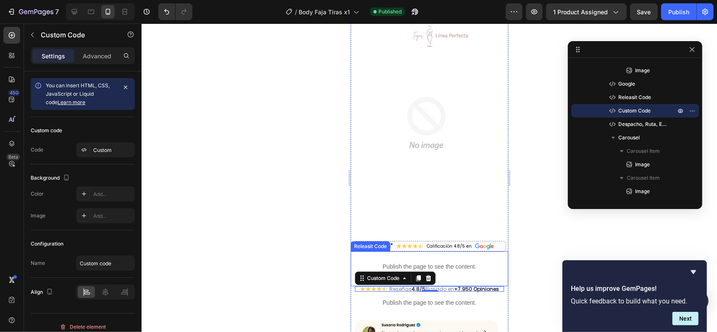
scroll to position [0, 0]
